Goal: Task Accomplishment & Management: Manage account settings

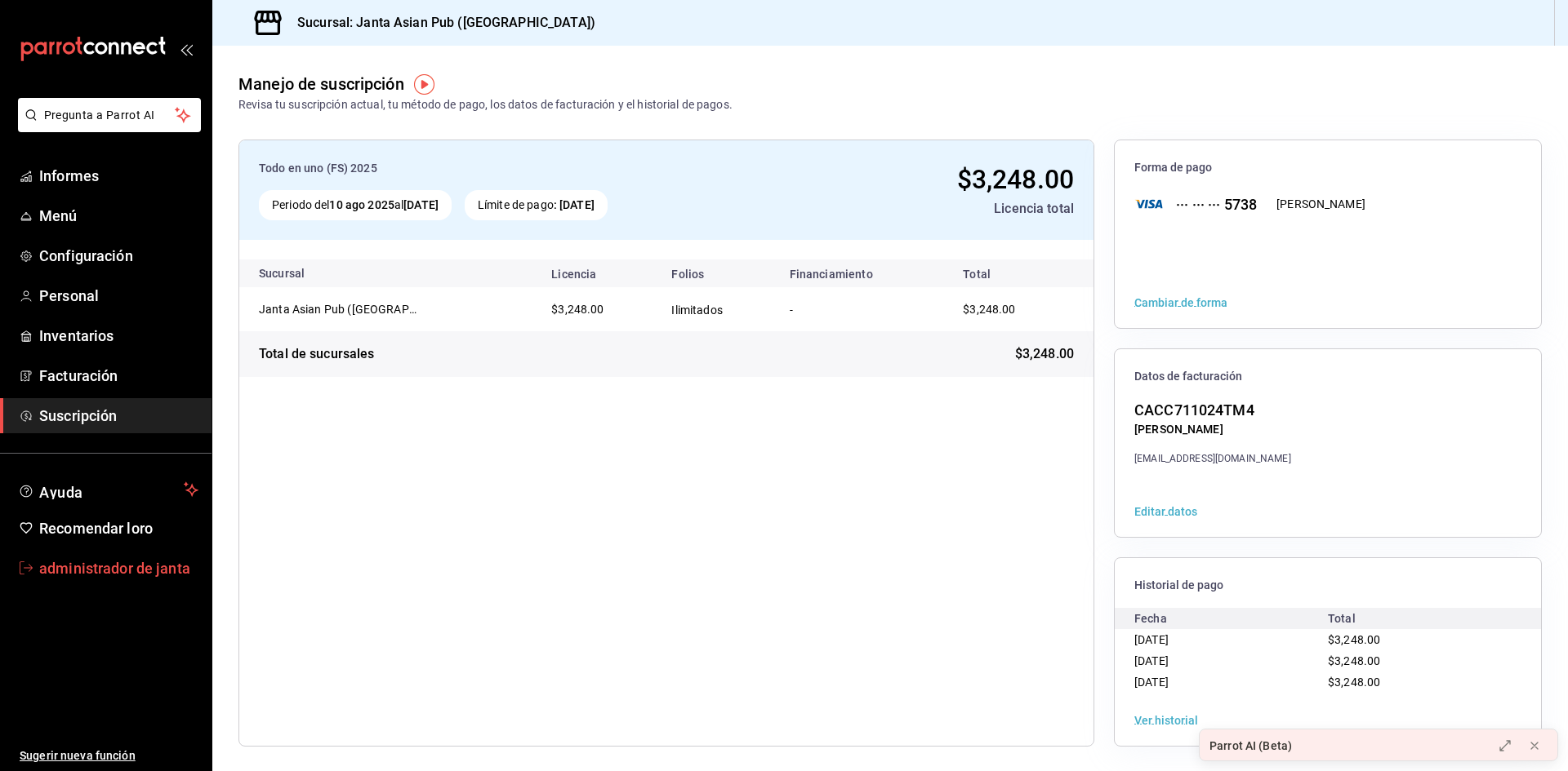
click at [89, 568] on font "administrador de janta" at bounding box center [114, 568] width 151 height 17
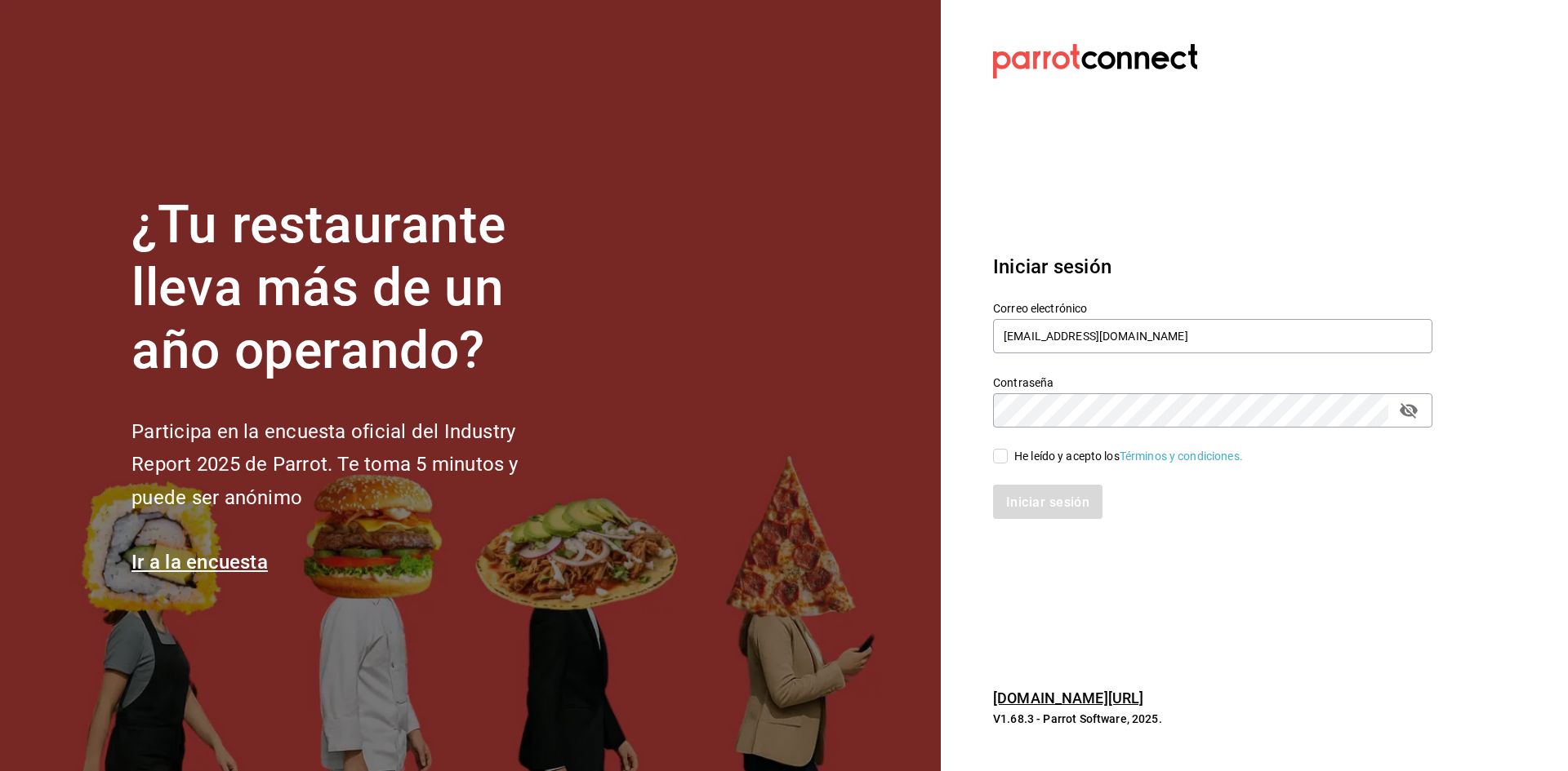
click at [1010, 460] on span "He leído y acepto los Términos y condiciones." at bounding box center [1125, 456] width 235 height 17
click at [1008, 460] on input "He leído y acepto los Términos y condiciones." at bounding box center [1000, 455] width 15 height 15
checkbox input "true"
click at [1061, 327] on input "administracion@sushizone.com" at bounding box center [1212, 336] width 439 height 34
type input "sushizoneexpress@gmail.com"
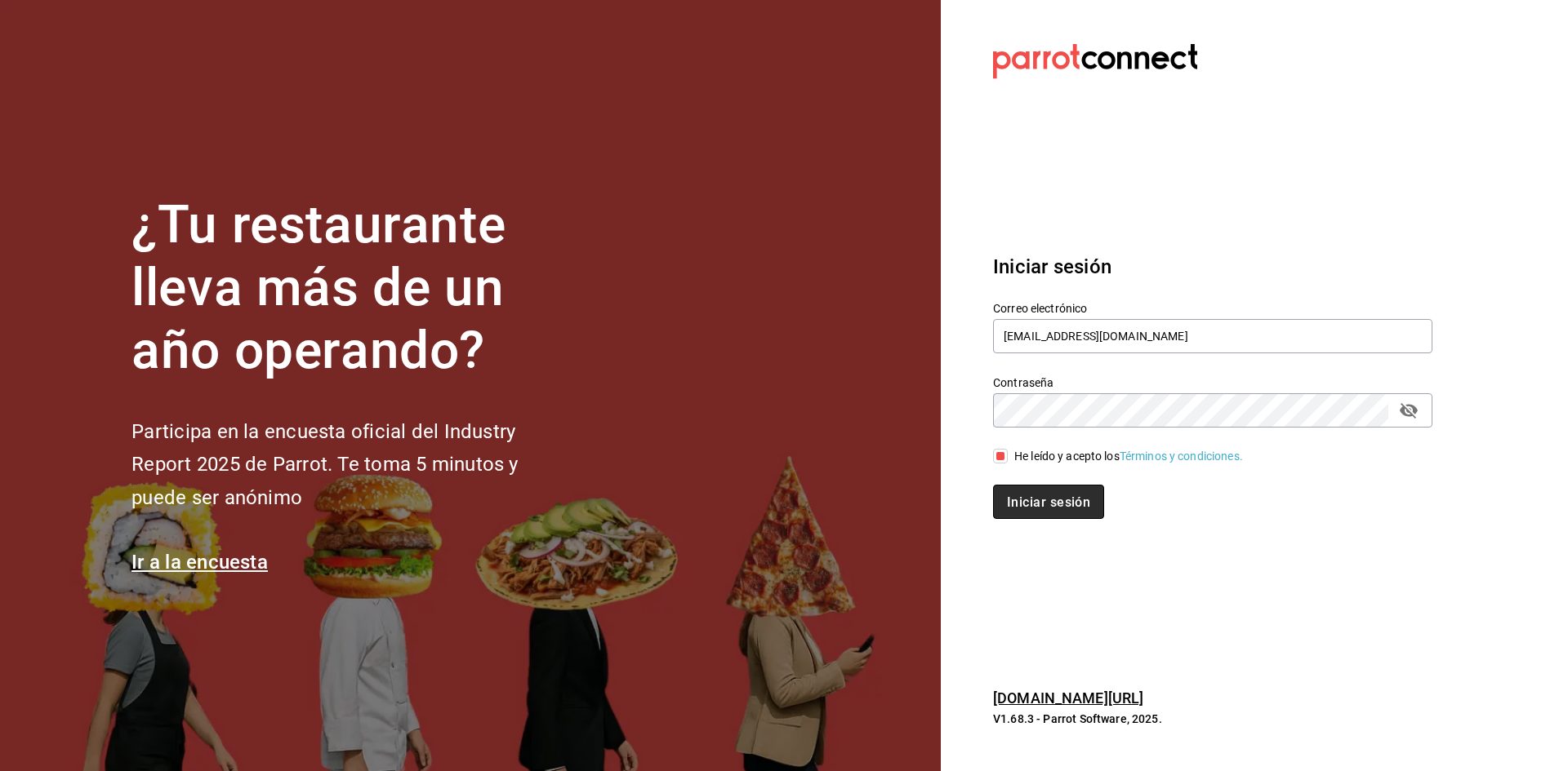
click at [1064, 494] on font "Iniciar sesión" at bounding box center [1048, 501] width 84 height 16
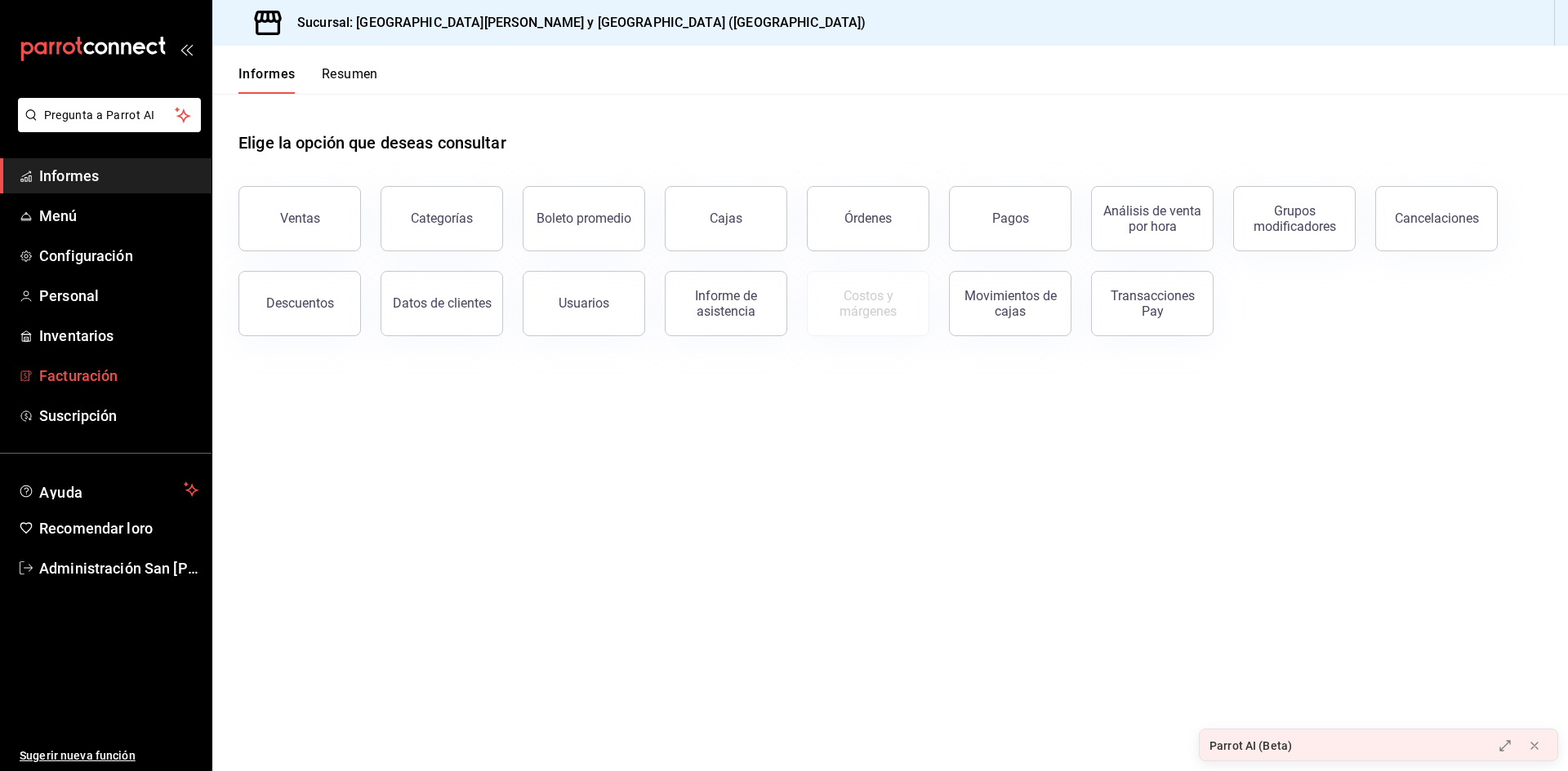
click at [113, 379] on font "Facturación" at bounding box center [78, 376] width 79 height 17
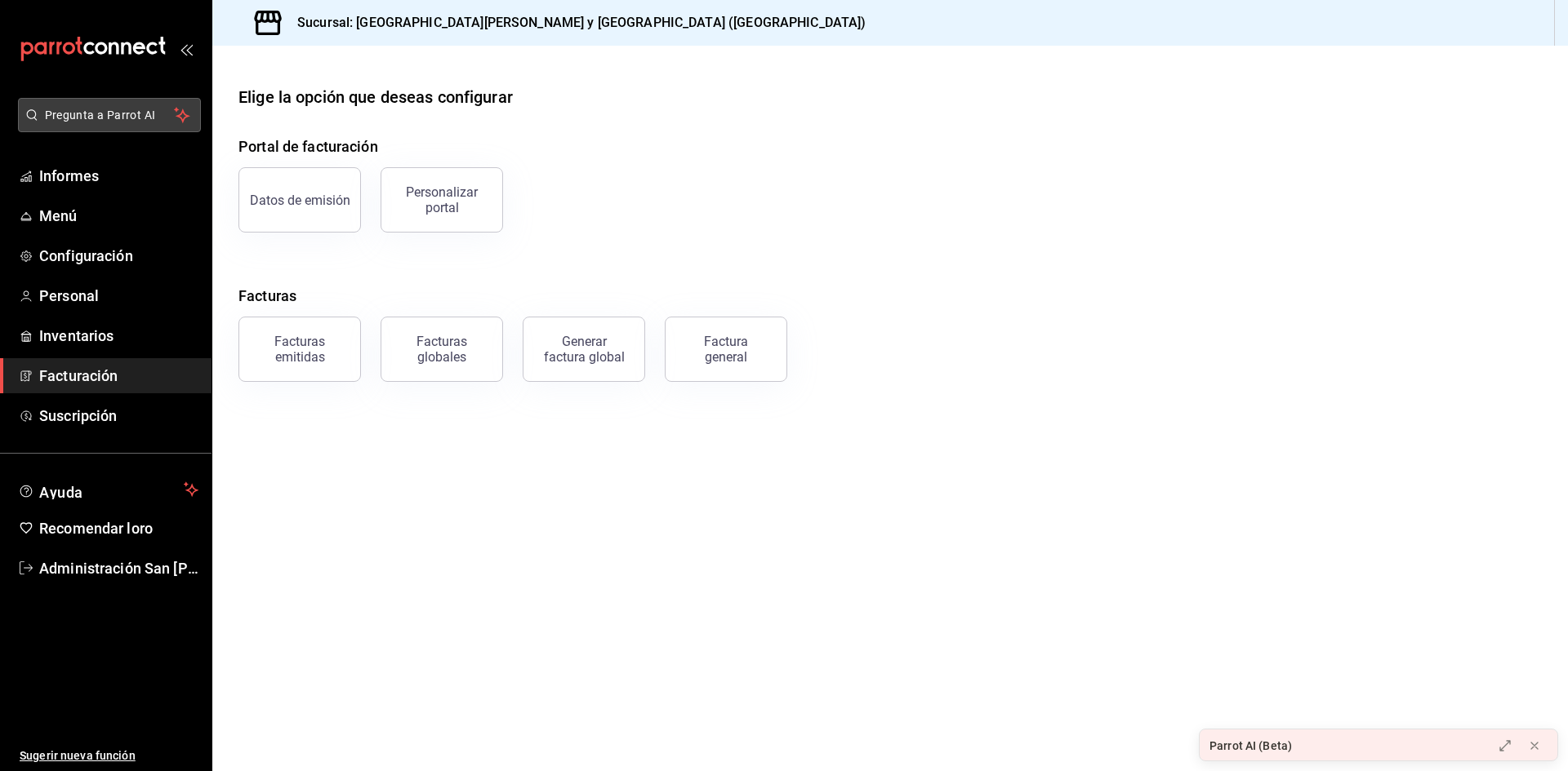
click at [128, 100] on button "Pregunta a Parrot AI" at bounding box center [110, 116] width 183 height 34
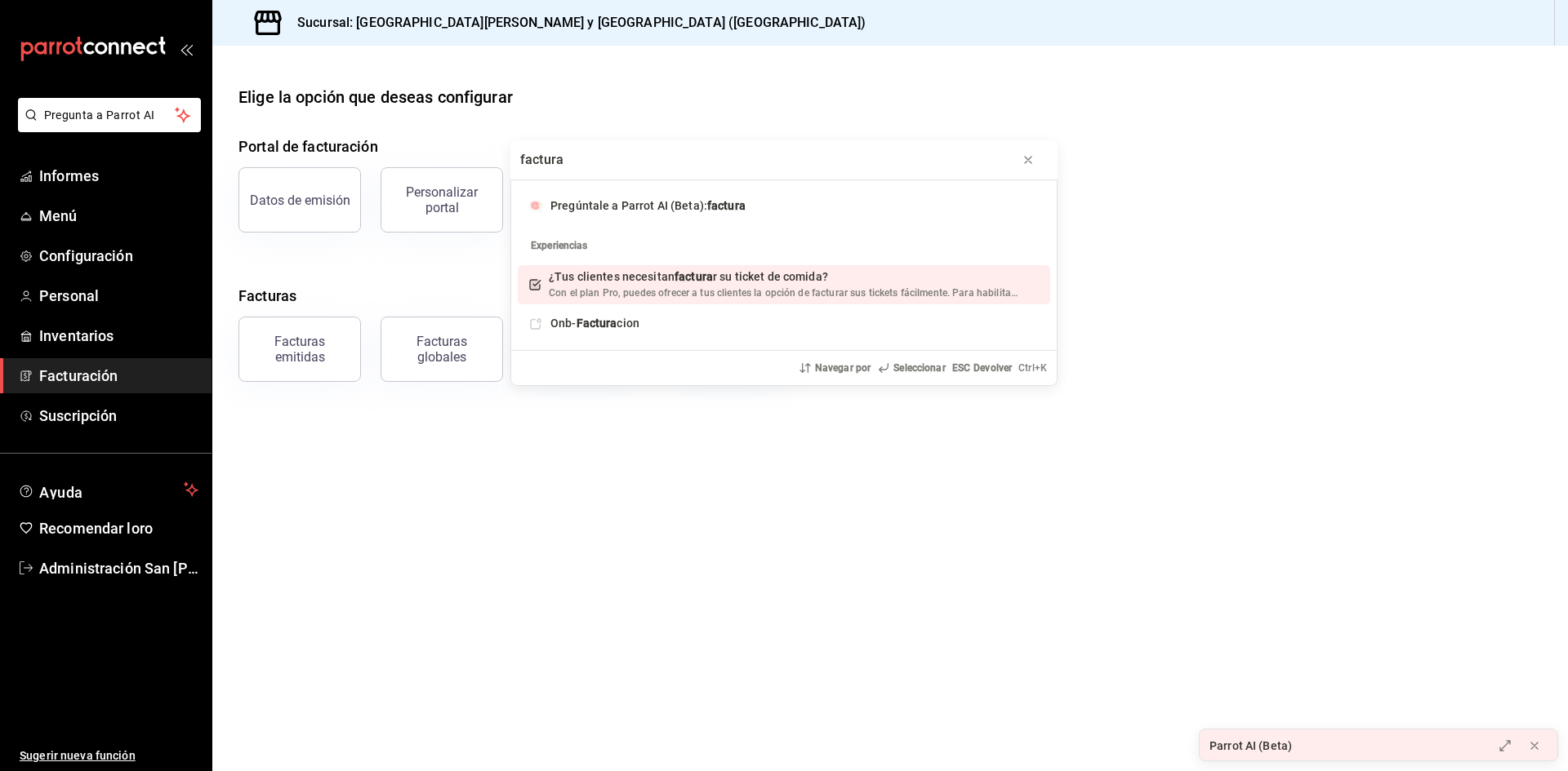
type input "factura"
click at [781, 282] on span "¿Tus clientes necesitan factura r su ticket de comida?" at bounding box center [689, 276] width 280 height 13
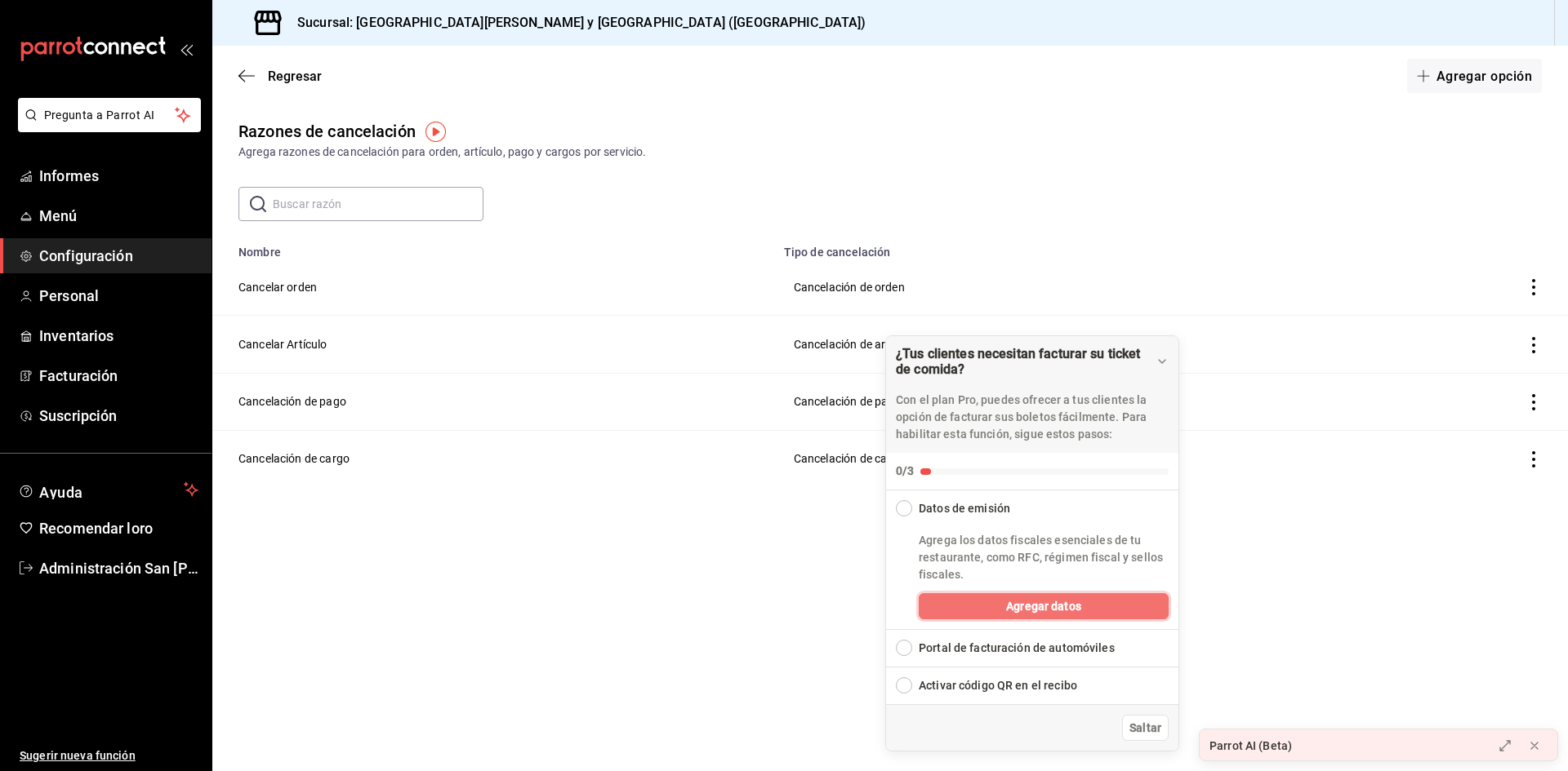
click at [994, 614] on button "Agregar datos" at bounding box center [1043, 606] width 250 height 26
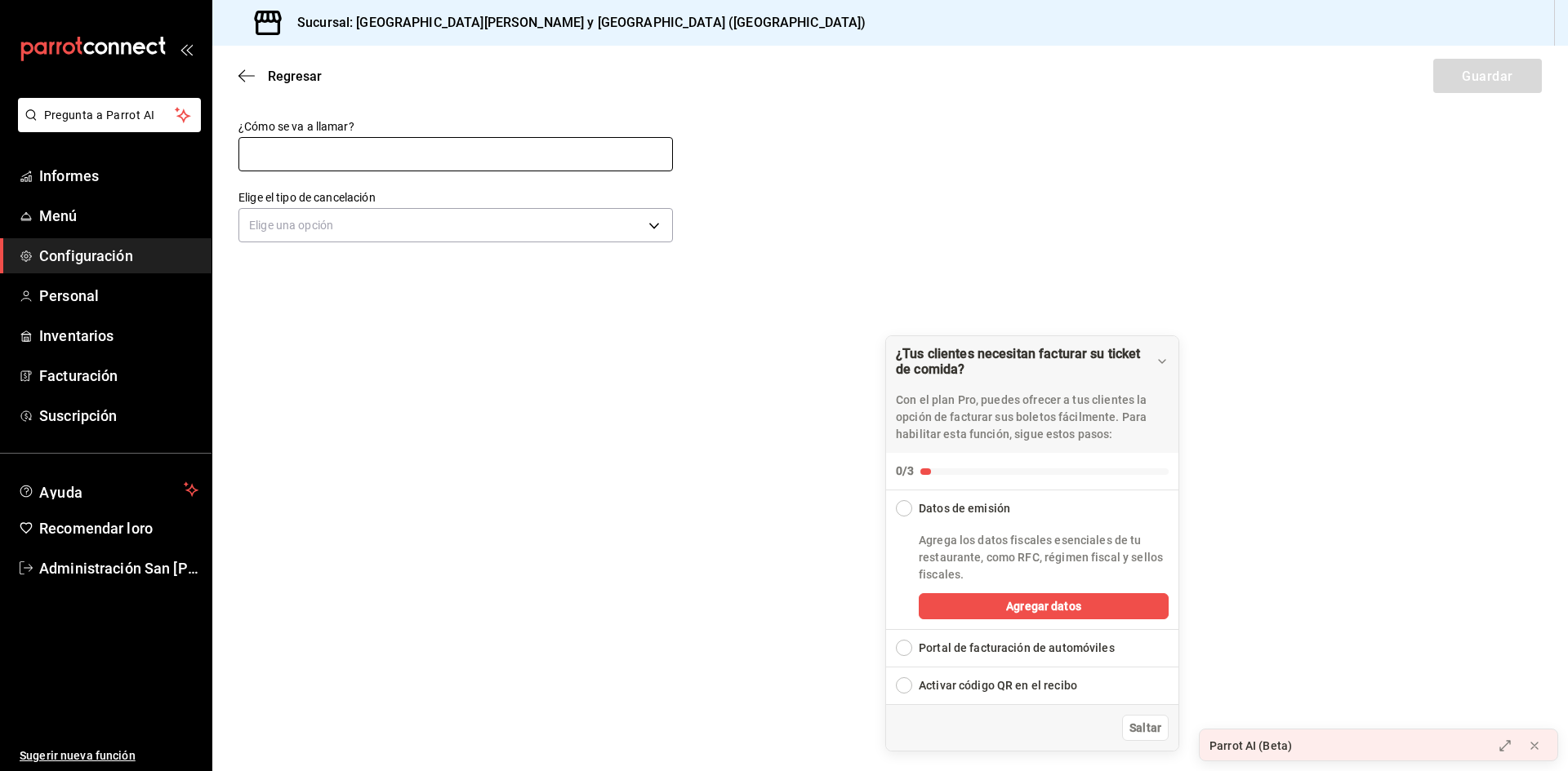
click at [397, 151] on input "text" at bounding box center [455, 154] width 434 height 34
click at [363, 228] on body "Pregunta a Parrot AI Informes Menú Configuración Personal Inventarios Facturaci…" at bounding box center [784, 386] width 1568 height 771
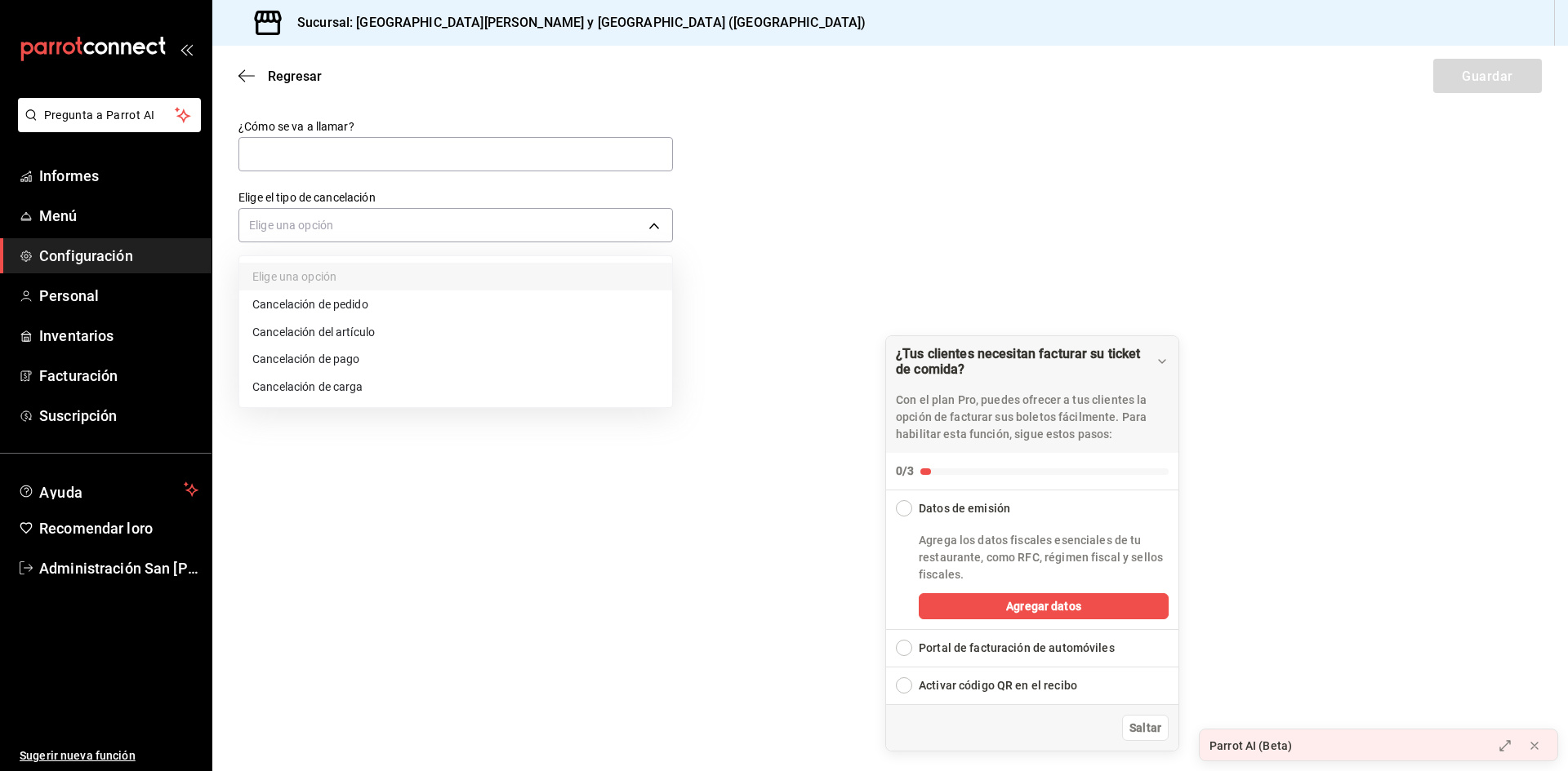
click at [787, 281] on div at bounding box center [784, 386] width 1568 height 771
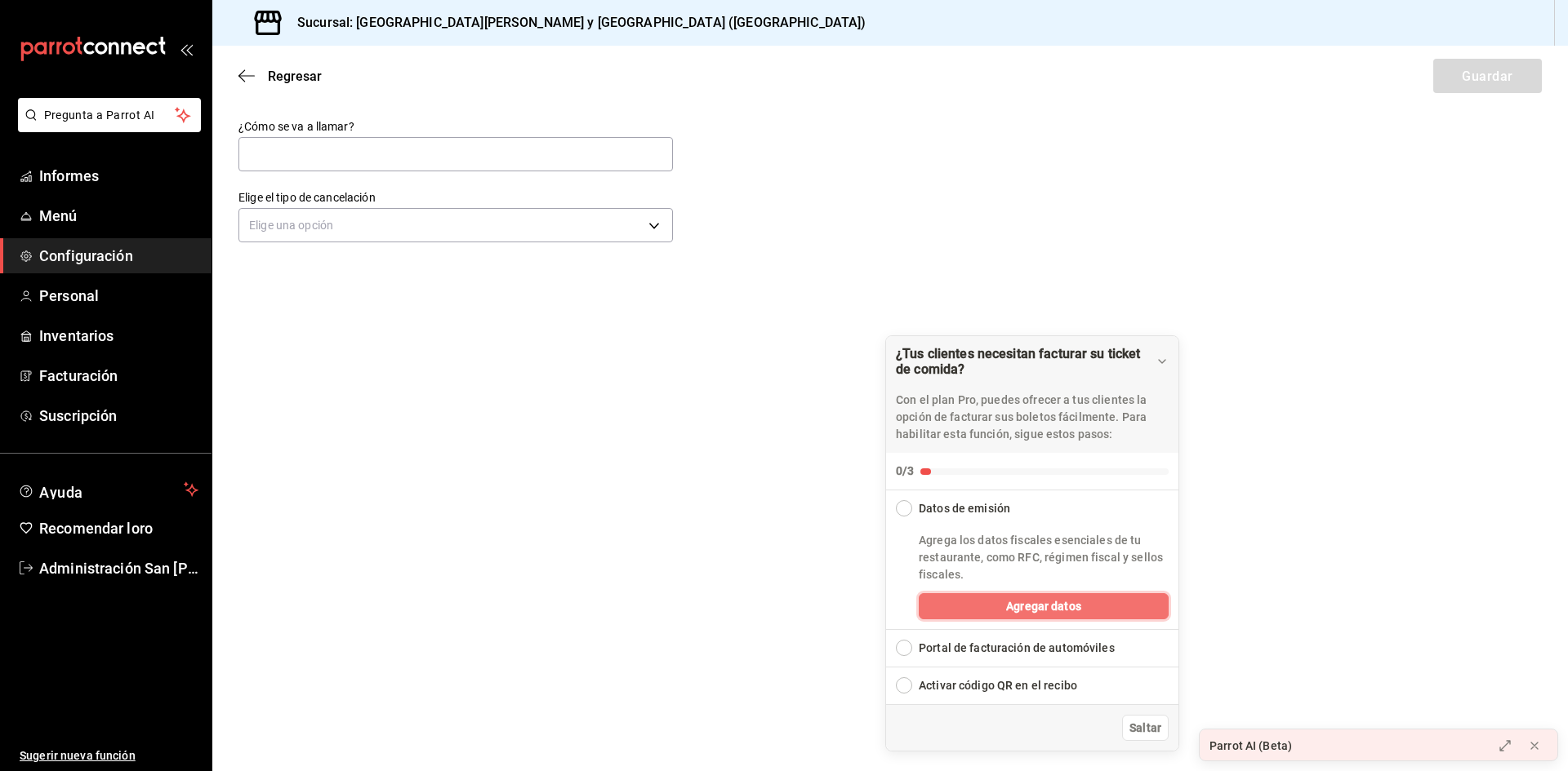
click at [1028, 612] on font "Agregar datos" at bounding box center [1043, 605] width 75 height 13
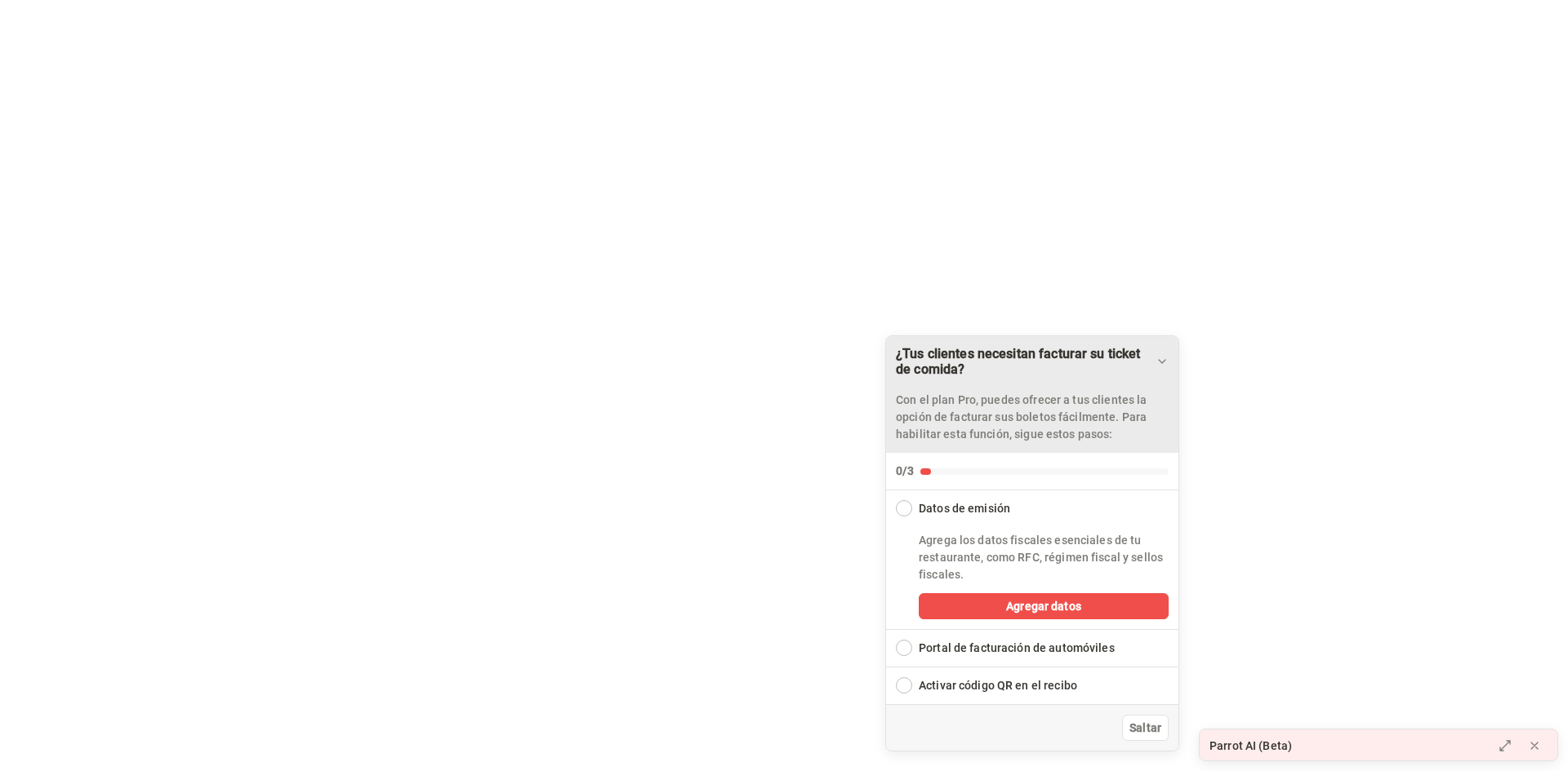
click at [1157, 357] on icon "Arrastrar para mover la lista de verificación" at bounding box center [1162, 361] width 13 height 13
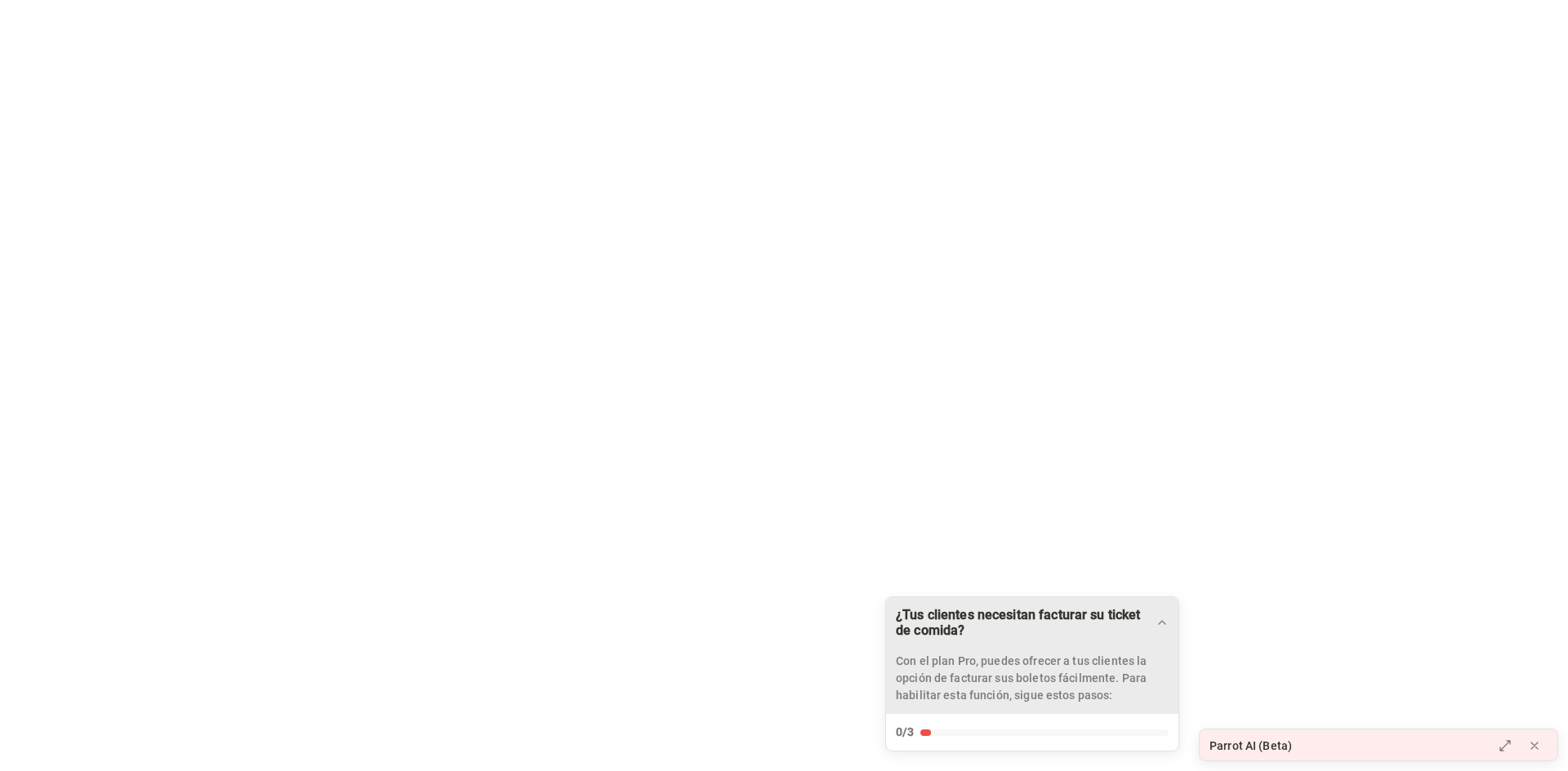
drag, startPoint x: 1307, startPoint y: 551, endPoint x: 1308, endPoint y: 560, distance: 9.1
click at [1308, 0] on html "Texto original Valora esta traducción Tu opinión servirá para ayudar a mejorar …" at bounding box center [784, 0] width 1568 height 0
click at [1157, 618] on icon "Arrastrar para mover la lista de verificación" at bounding box center [1162, 622] width 13 height 13
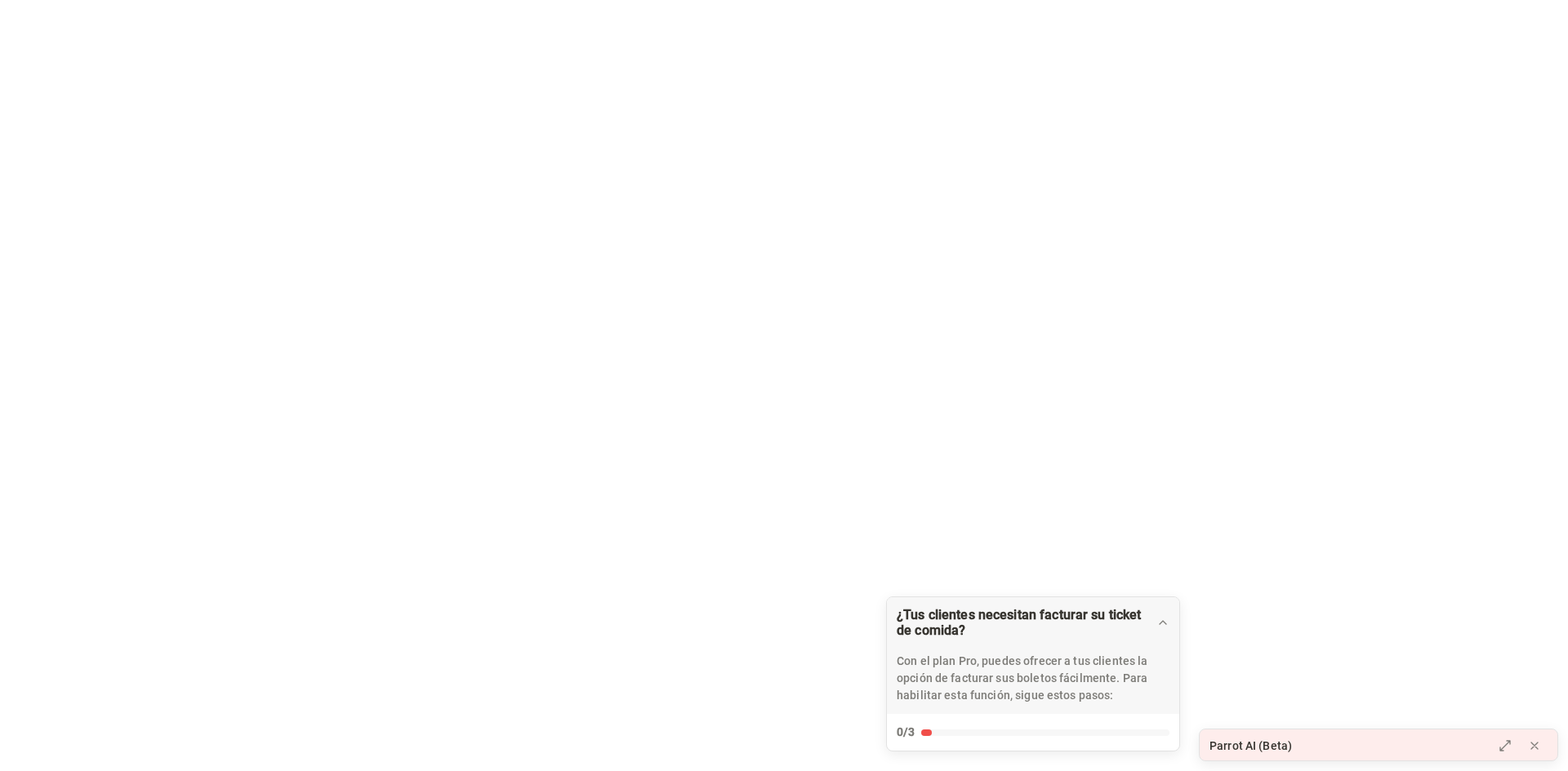
click at [1130, 0] on html "Texto original Valora esta traducción Tu opinión servirá para ayudar a mejorar …" at bounding box center [784, 0] width 1568 height 0
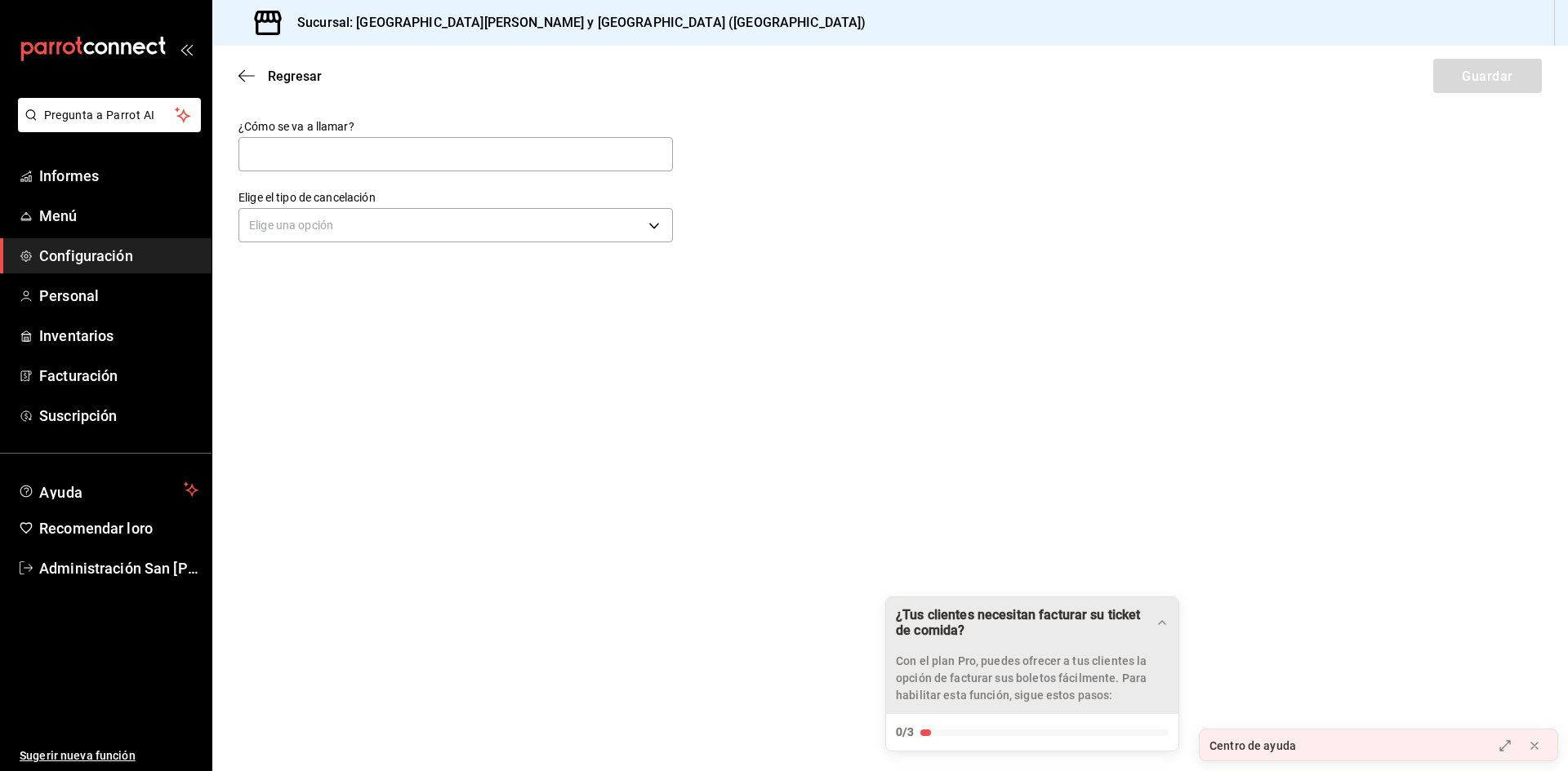
click at [1162, 621] on icon "Arrastrar para mover la lista de verificación" at bounding box center [1162, 622] width 13 height 13
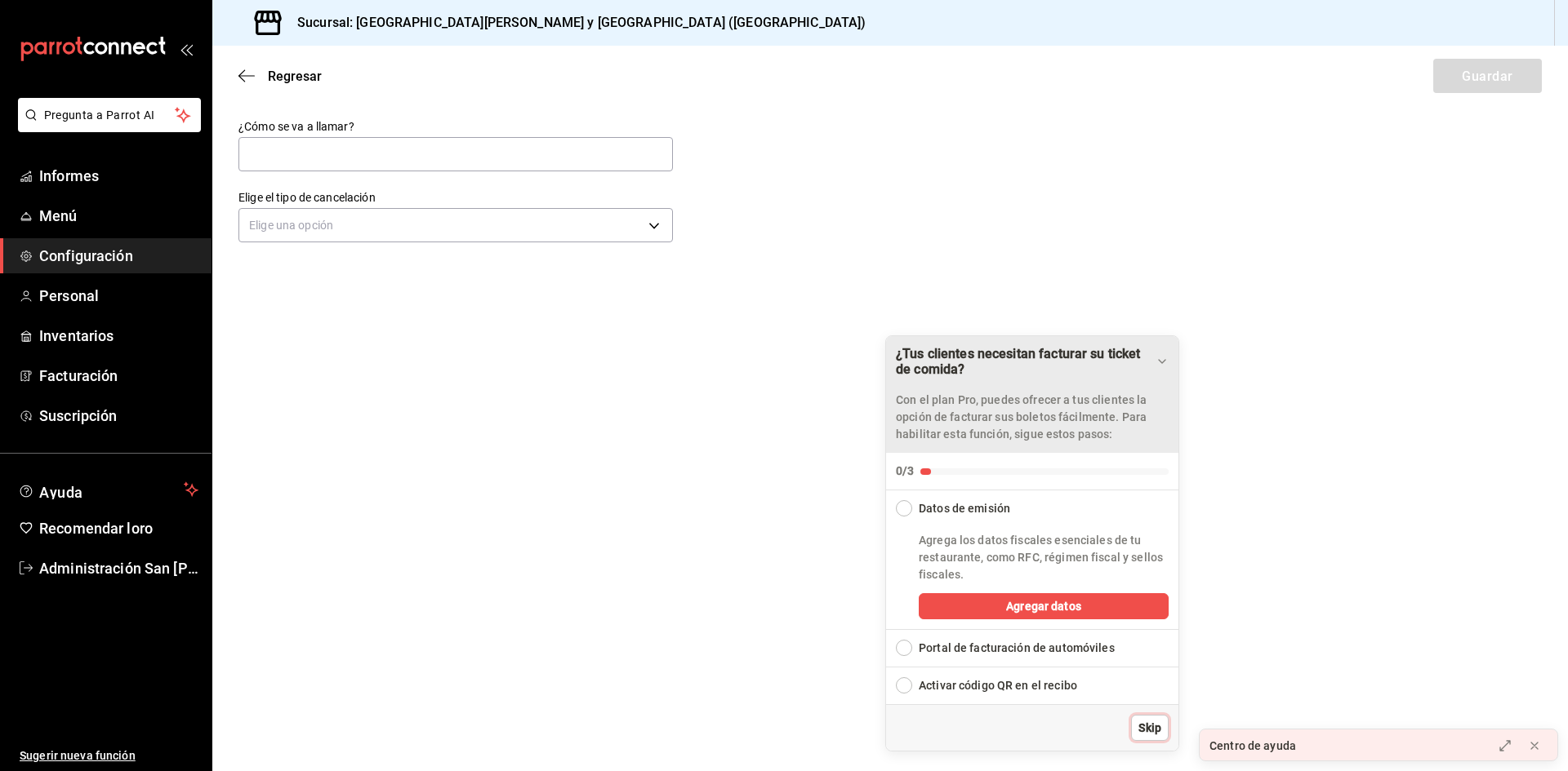
click at [1150, 723] on span "Skip" at bounding box center [1149, 729] width 22 height 17
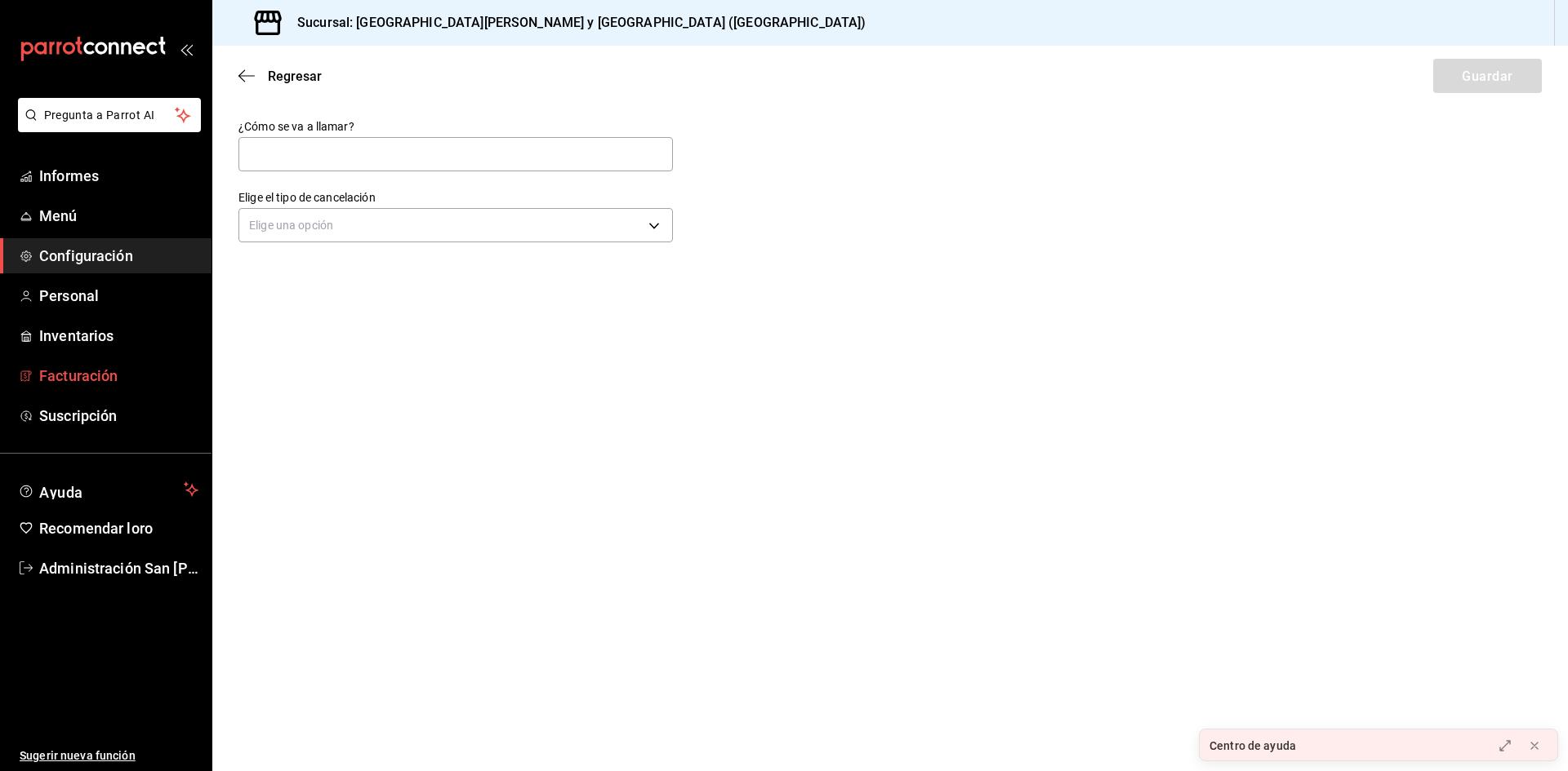
click at [104, 369] on font "Facturación" at bounding box center [78, 376] width 79 height 17
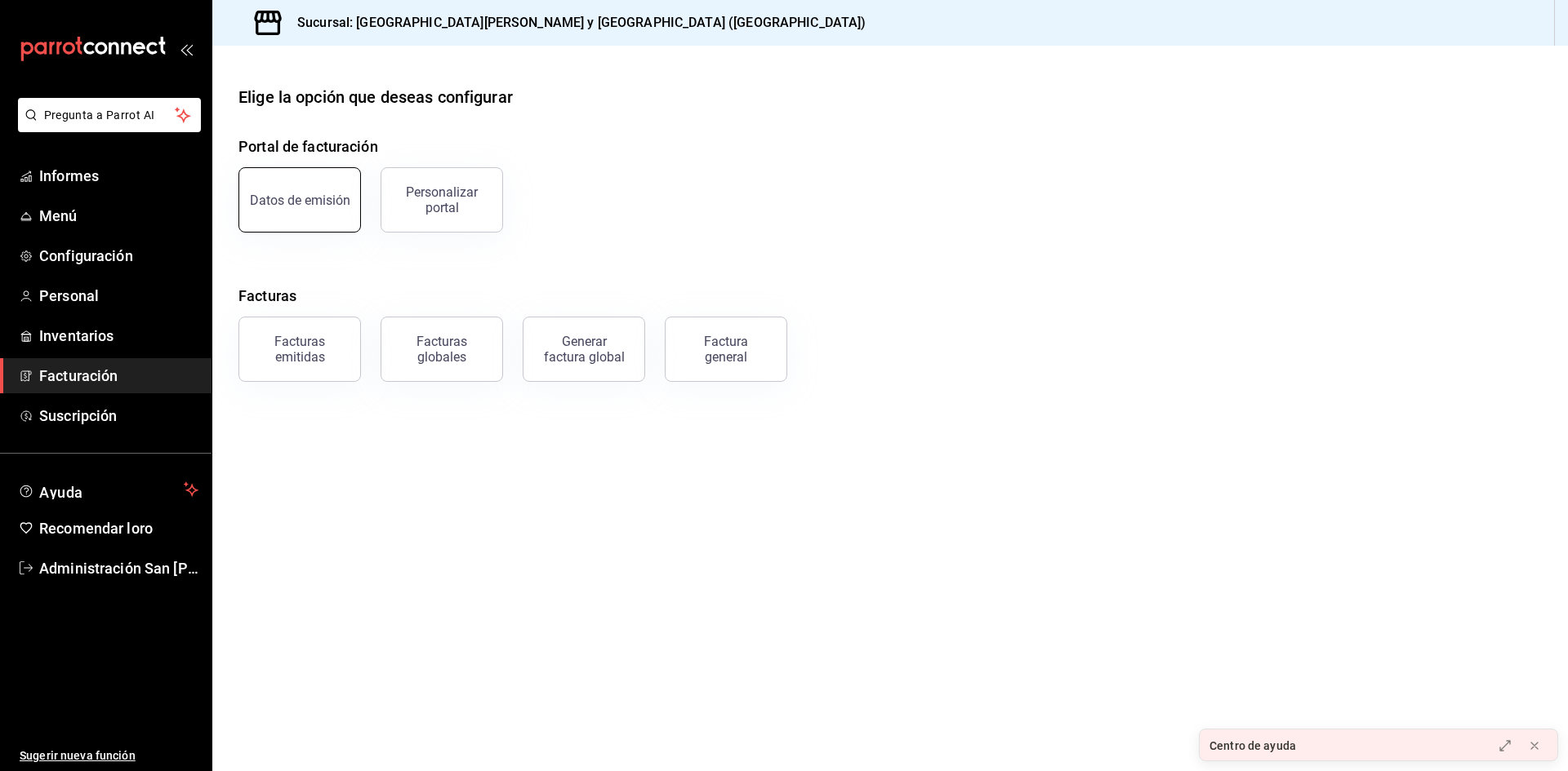
click at [312, 195] on font "Datos de emisión" at bounding box center [300, 200] width 100 height 16
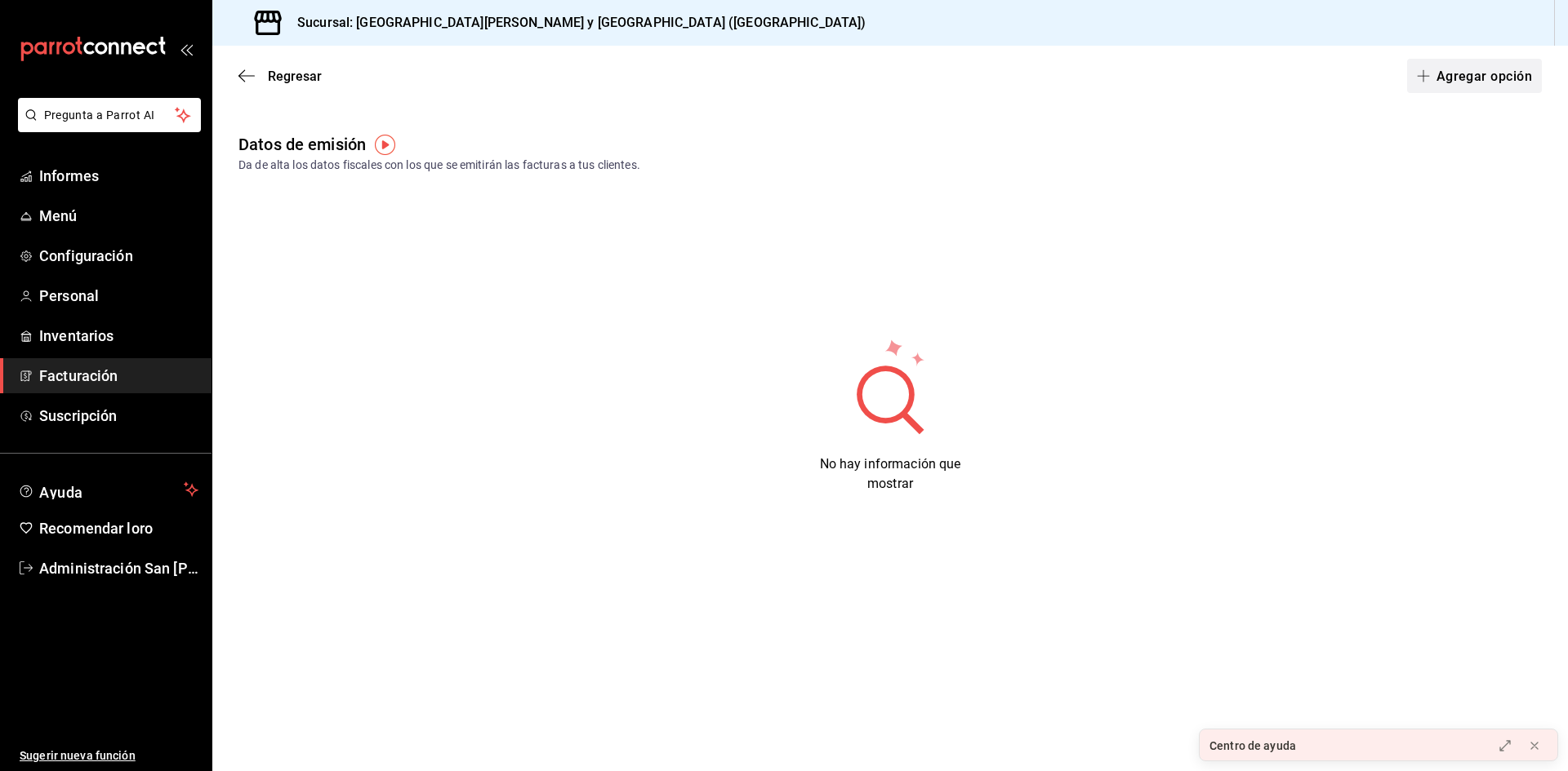
click at [1468, 84] on button "Agregar opción" at bounding box center [1474, 76] width 135 height 34
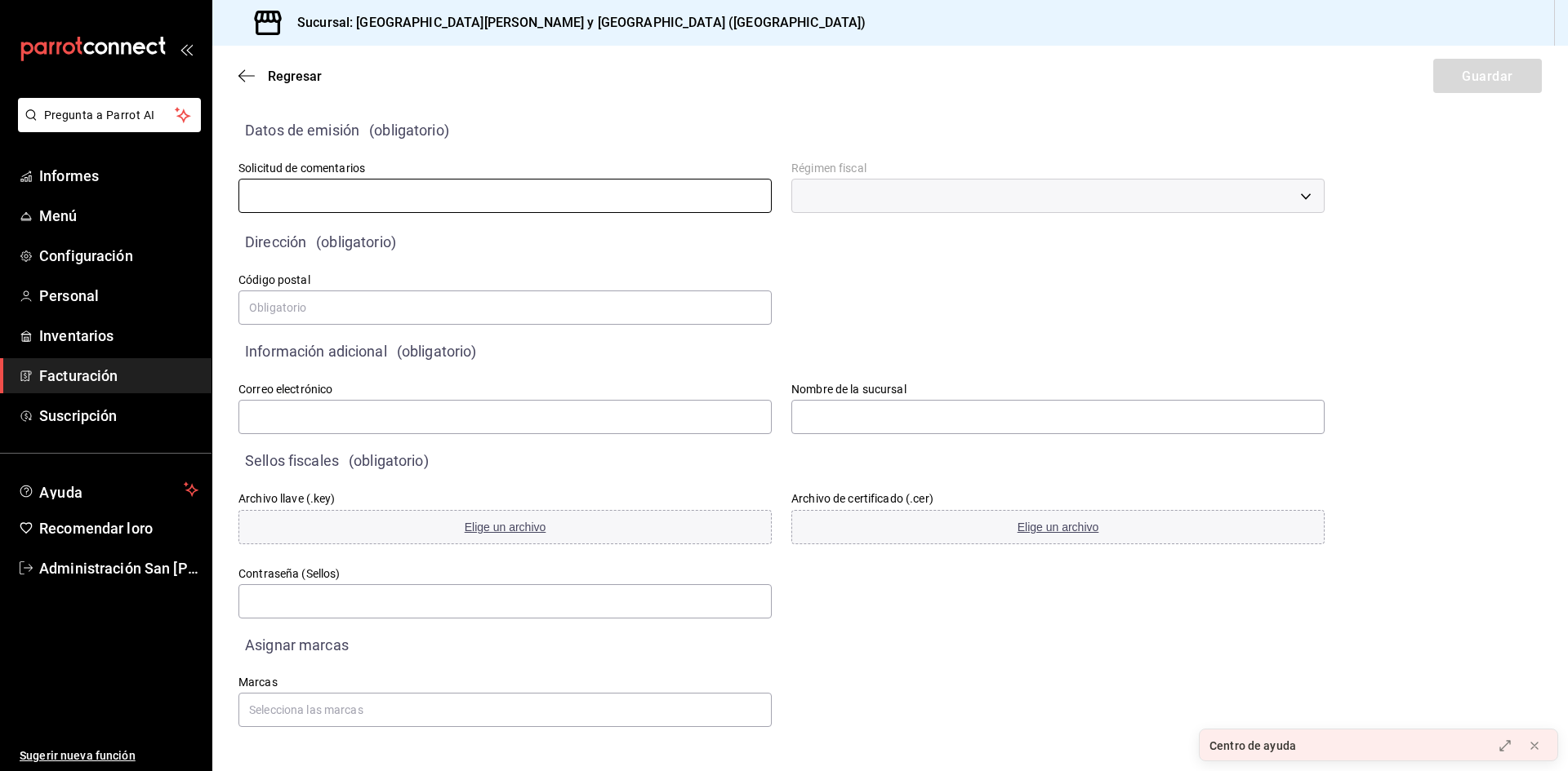
click at [343, 191] on input "text" at bounding box center [505, 196] width 533 height 34
click at [907, 202] on div "​" at bounding box center [1058, 196] width 533 height 34
click at [326, 313] on input "text" at bounding box center [505, 308] width 533 height 34
type input "23060"
type input "aux1.admon.sushizone@gmail.com"
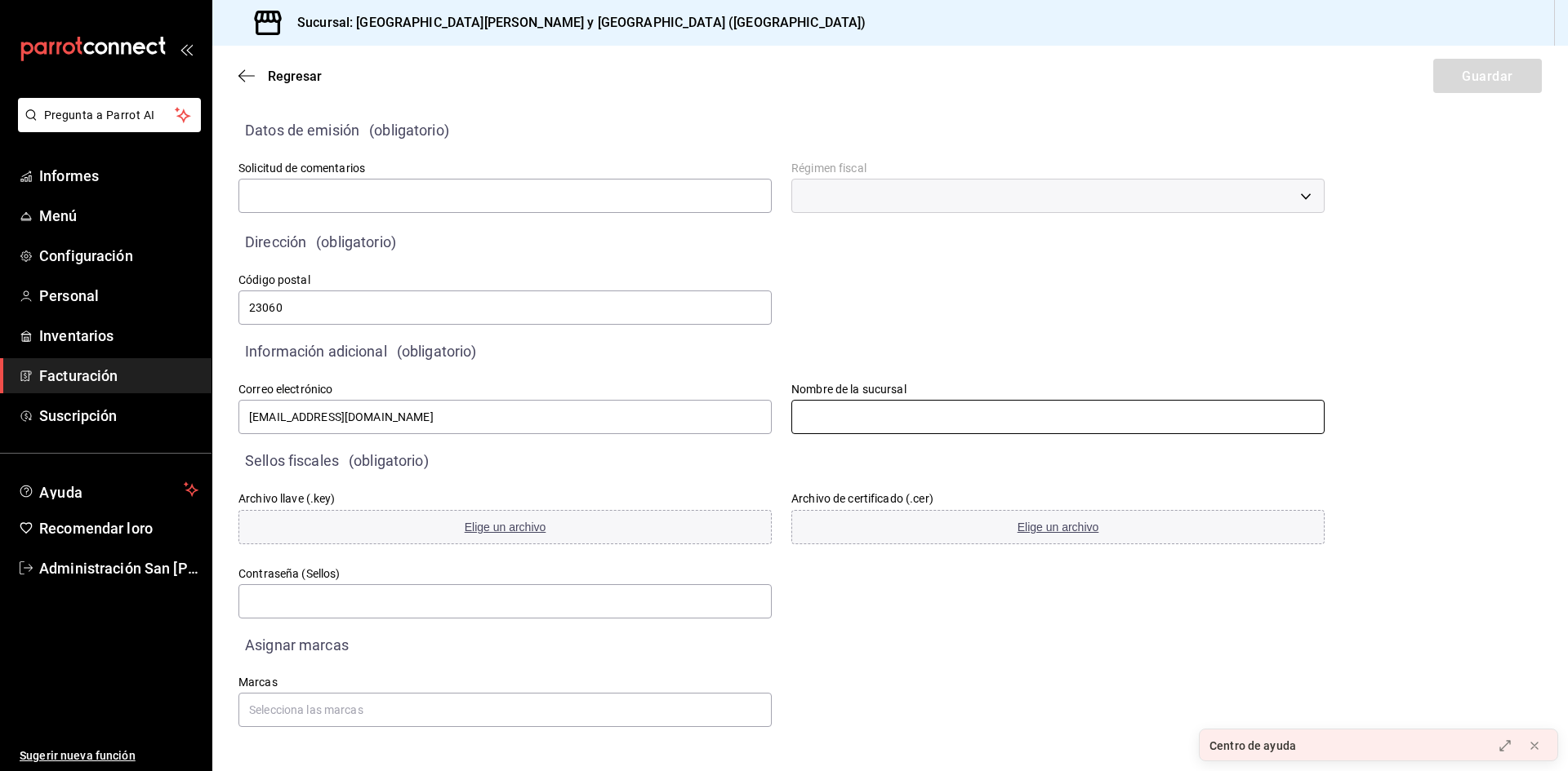
click at [921, 422] on input "text" at bounding box center [1058, 417] width 533 height 34
type input "s"
type input "SAN BENITO"
click at [503, 603] on input "text" at bounding box center [505, 601] width 533 height 34
click at [1160, 196] on div "​" at bounding box center [1058, 196] width 533 height 34
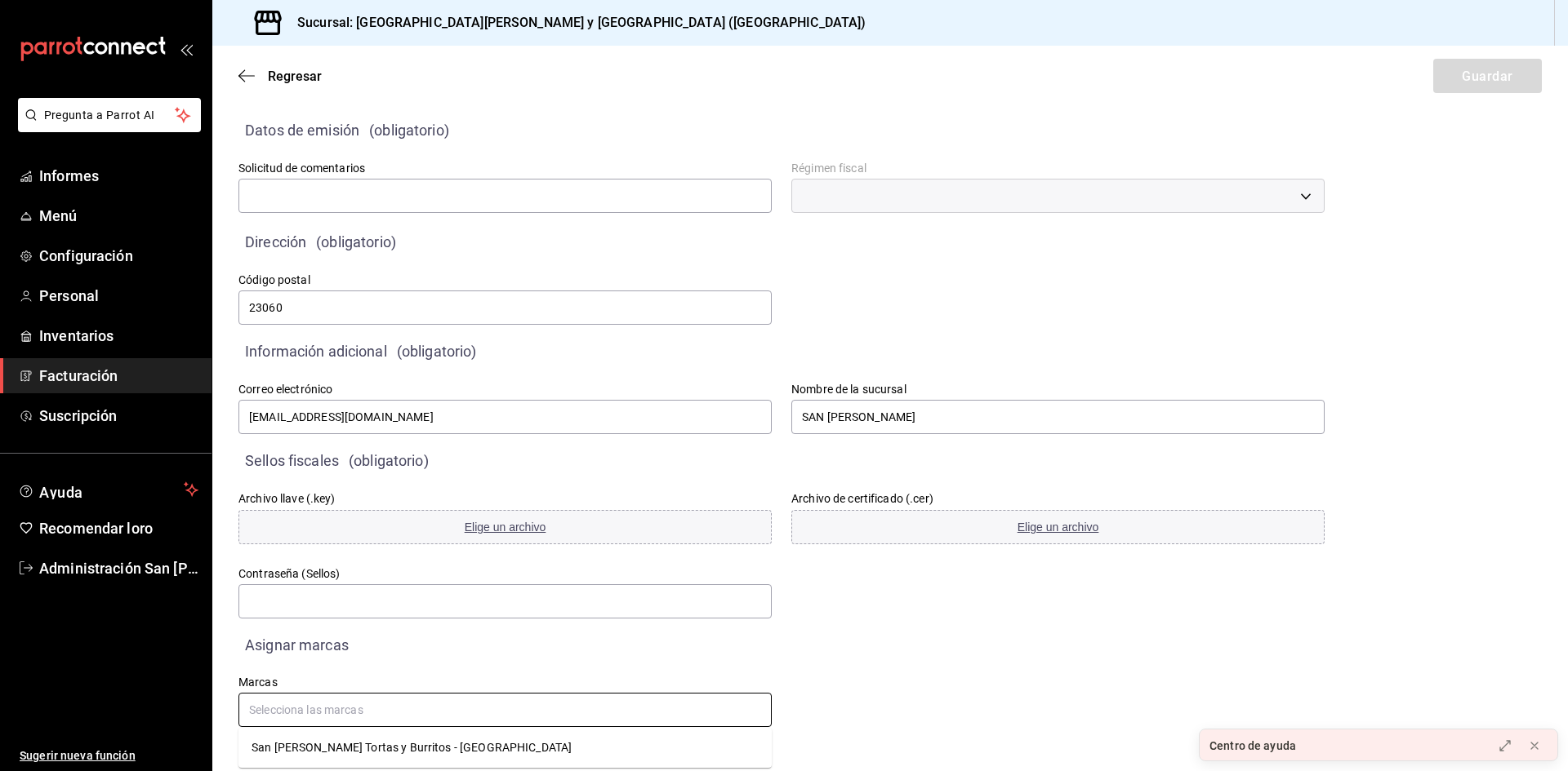
click at [338, 718] on input "text" at bounding box center [505, 710] width 533 height 34
click at [315, 751] on font "San Benito Tortas y Burritos - La Paz" at bounding box center [411, 747] width 320 height 13
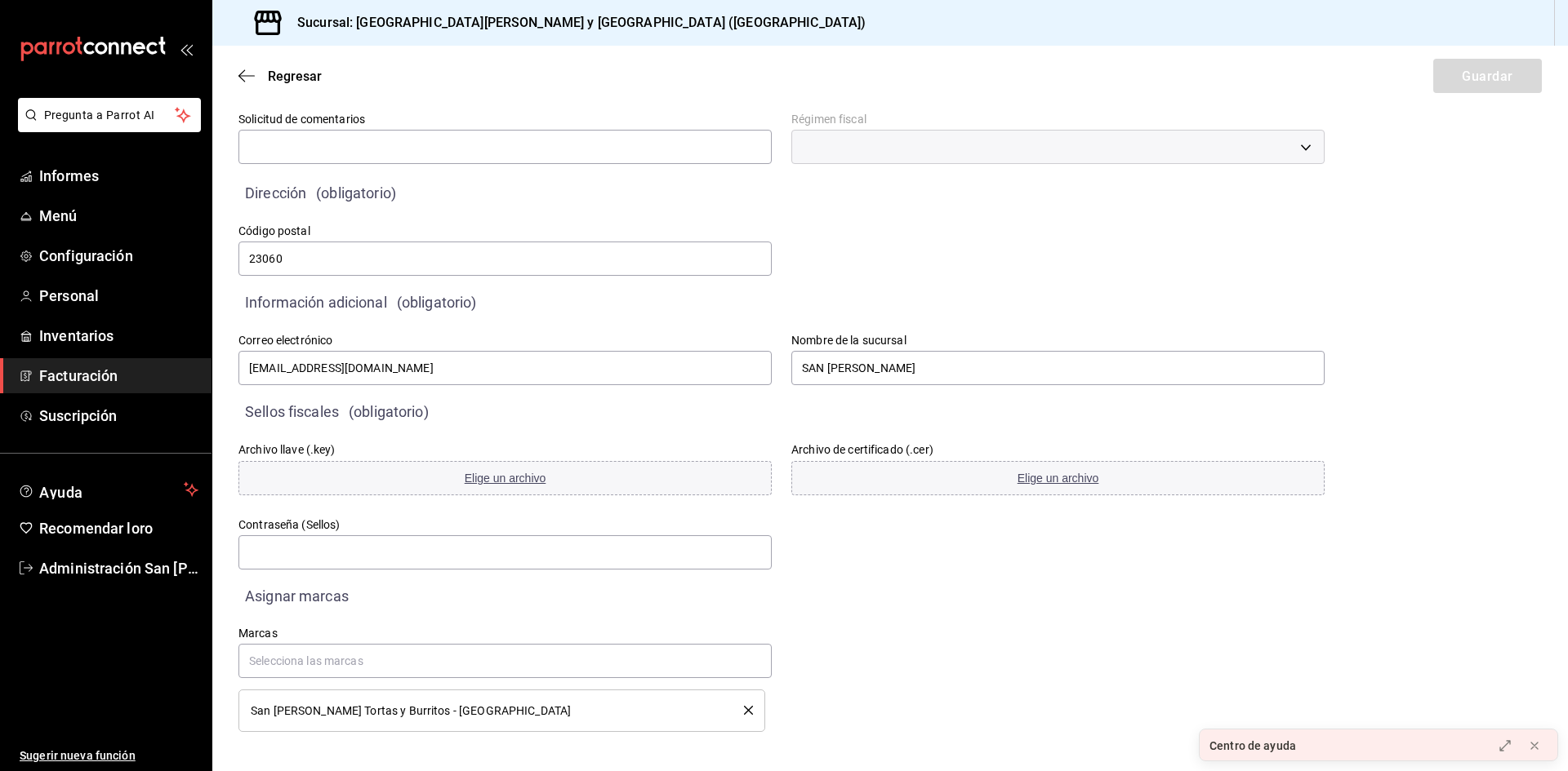
click at [926, 629] on div "Marcas San Benito Tortas y Burritos - La Paz" at bounding box center [762, 659] width 1125 height 144
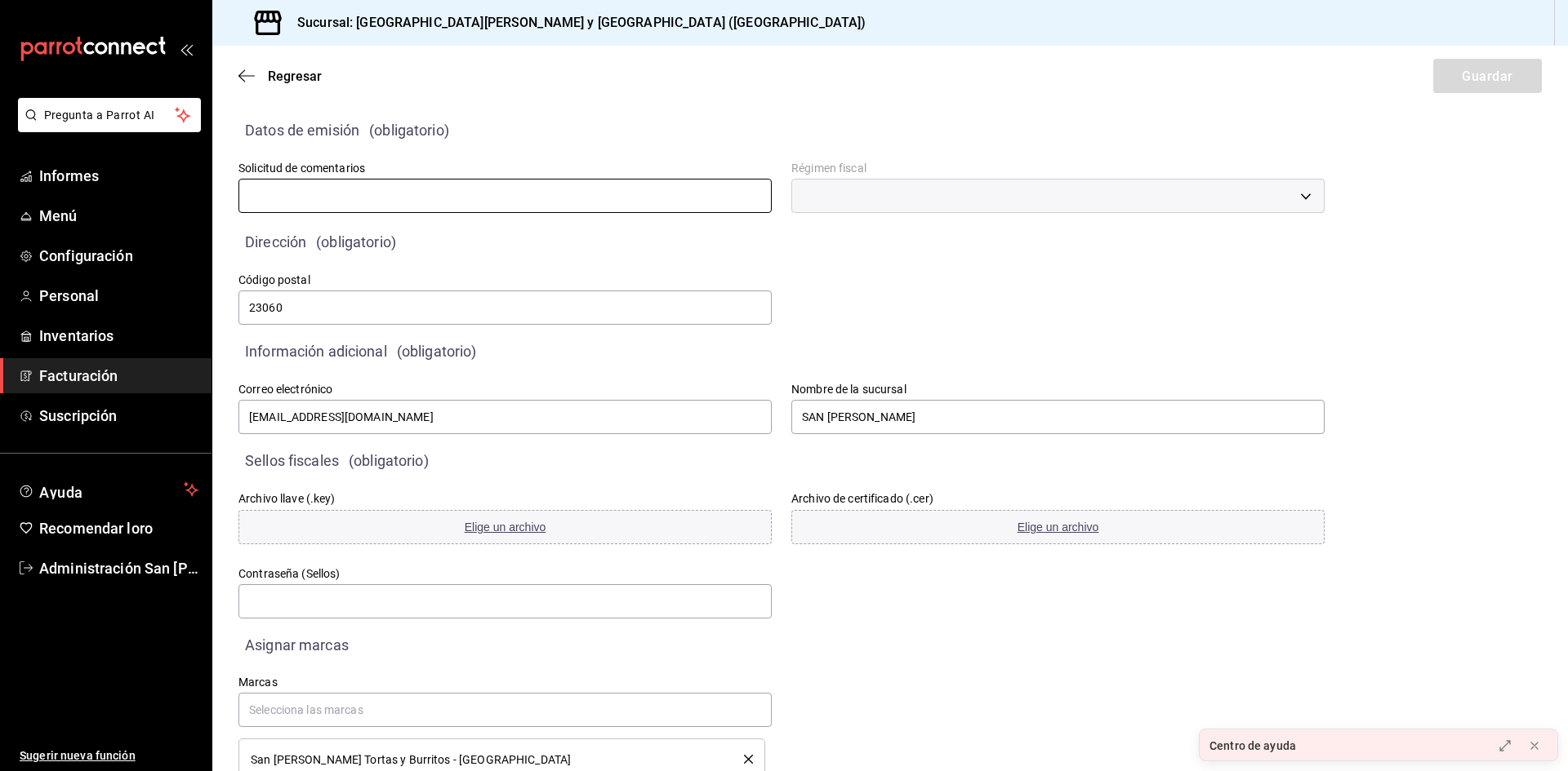
click at [464, 198] on input "text" at bounding box center [505, 196] width 533 height 34
